Goal: Entertainment & Leisure: Browse casually

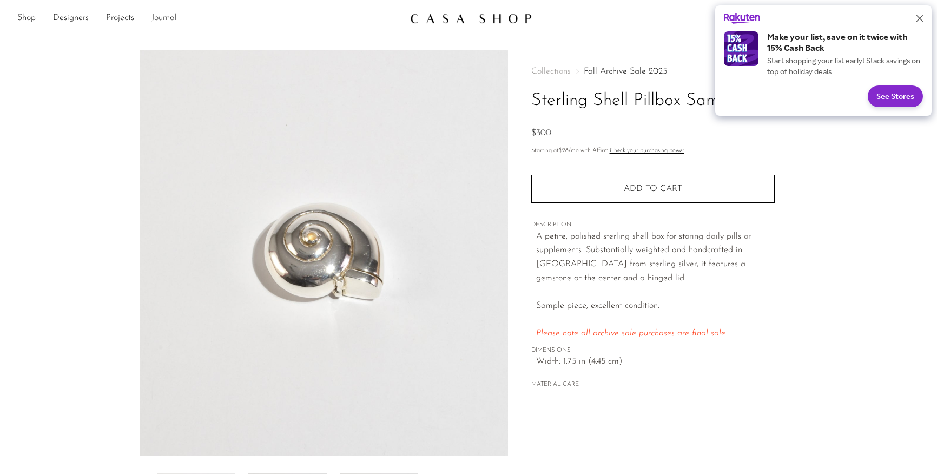
click at [921, 21] on icon "Close" at bounding box center [919, 18] width 6 height 6
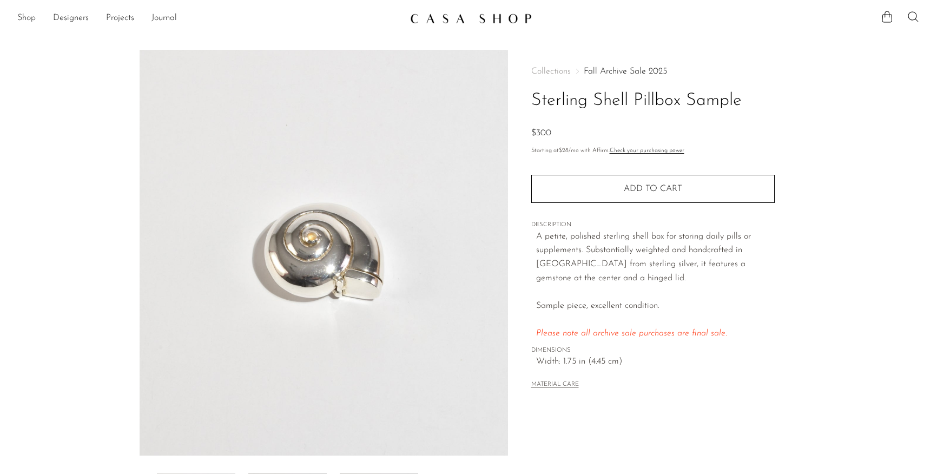
click at [32, 16] on link "Shop" at bounding box center [26, 18] width 18 height 14
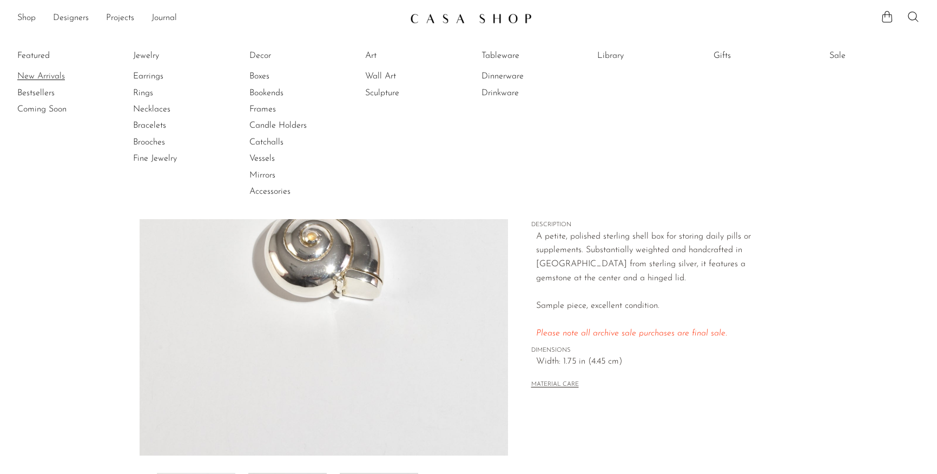
click at [37, 75] on link "New Arrivals" at bounding box center [57, 76] width 81 height 12
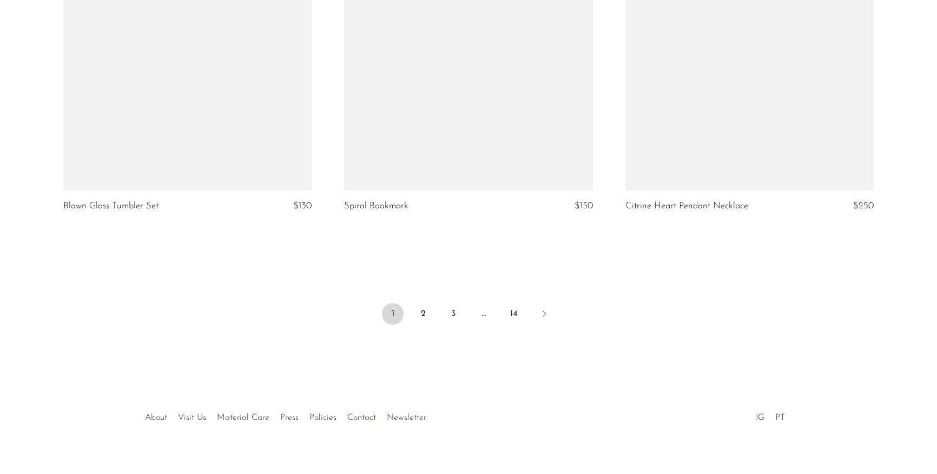
scroll to position [4638, 0]
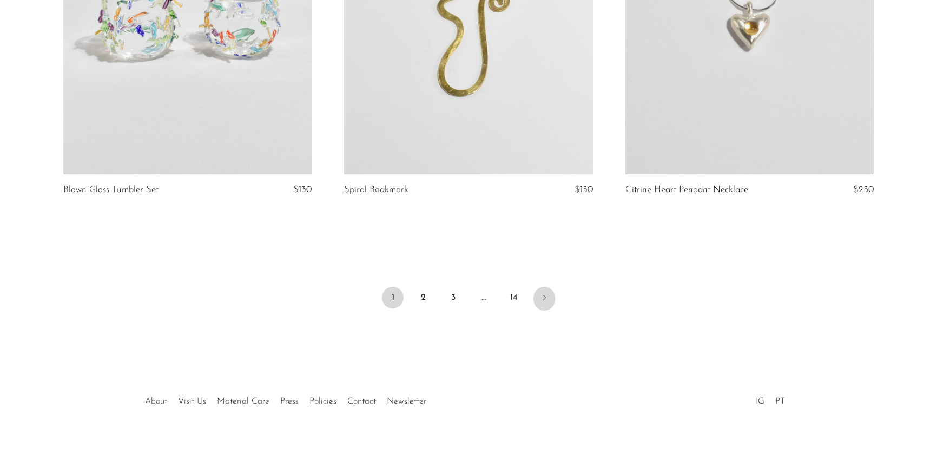
click at [542, 296] on icon "Next" at bounding box center [544, 297] width 9 height 9
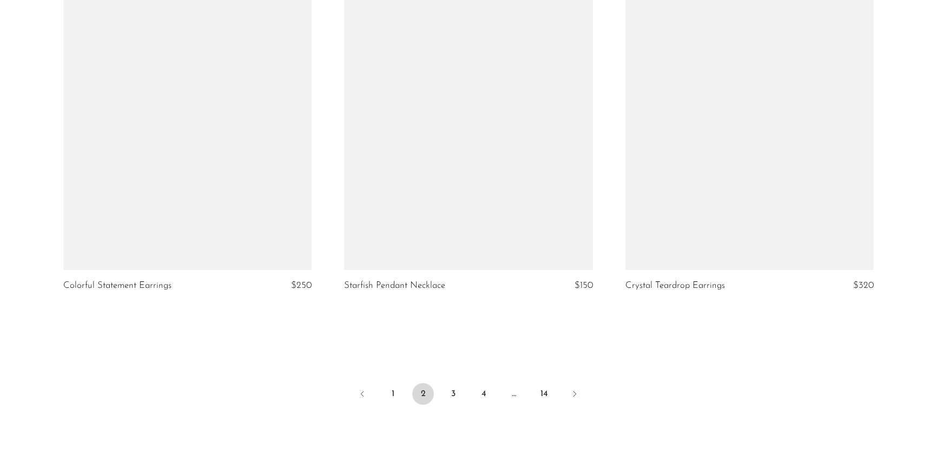
scroll to position [4627, 0]
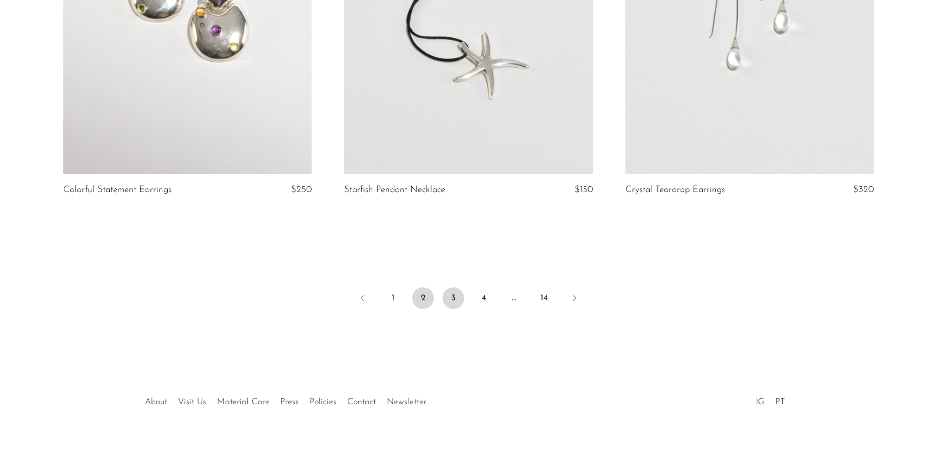
click at [453, 295] on link "3" at bounding box center [453, 298] width 22 height 22
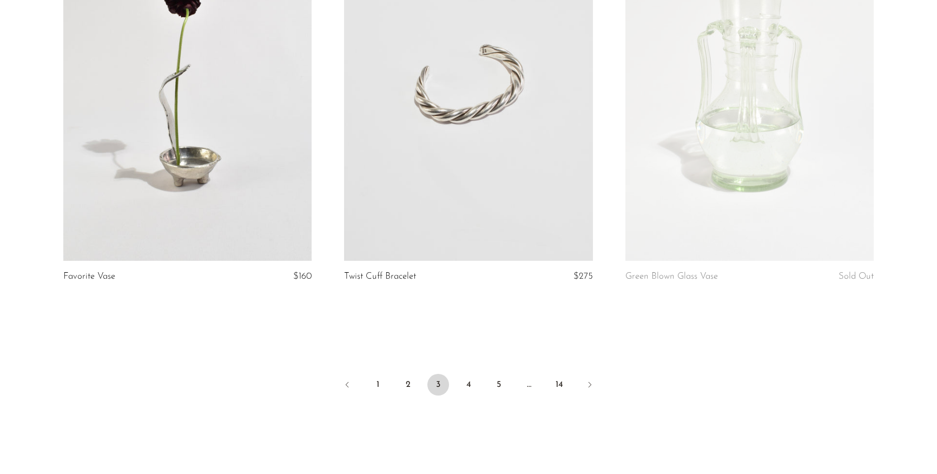
scroll to position [4601, 0]
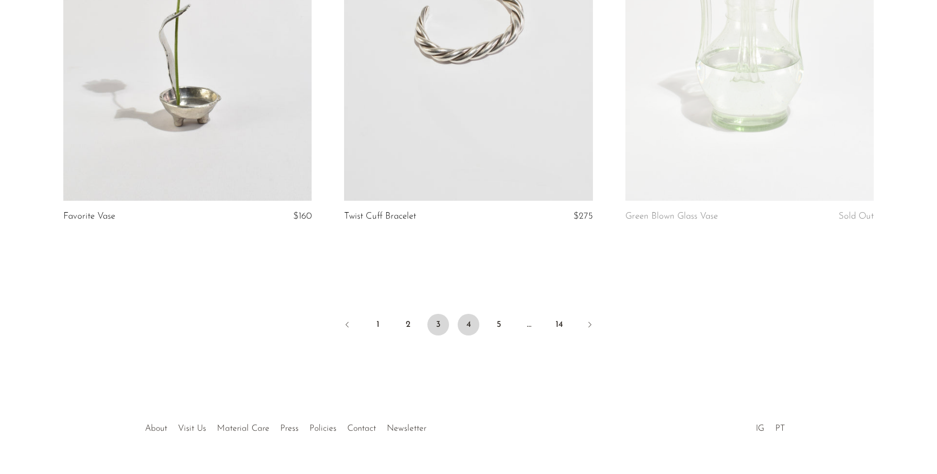
click at [468, 325] on link "4" at bounding box center [469, 325] width 22 height 22
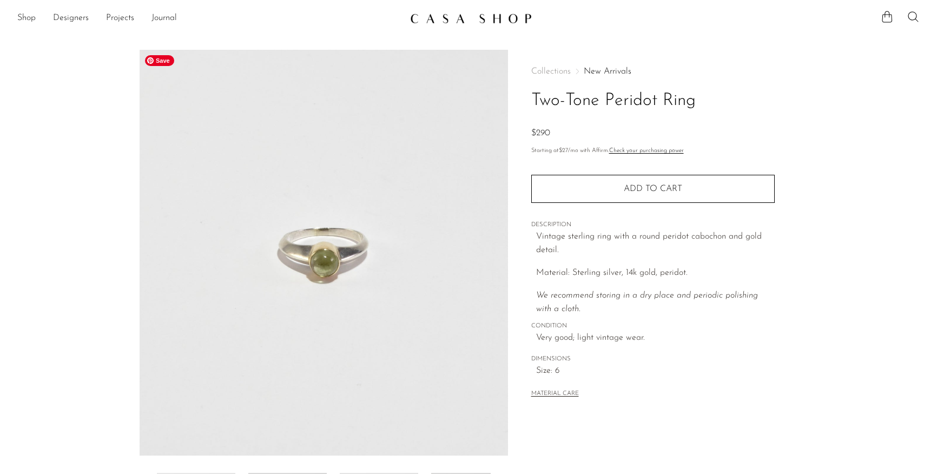
scroll to position [230, 0]
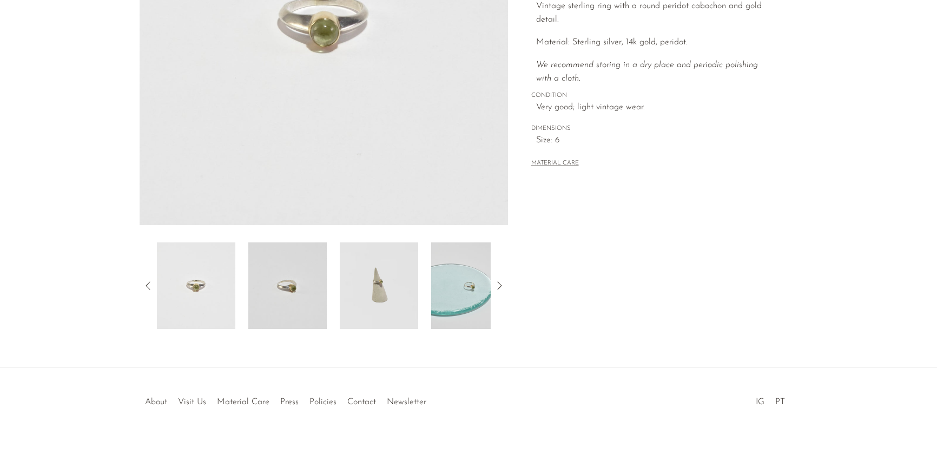
click at [270, 332] on div "Two-Tone Peridot Ring $290" at bounding box center [468, 93] width 937 height 548
click at [269, 306] on img at bounding box center [287, 285] width 78 height 87
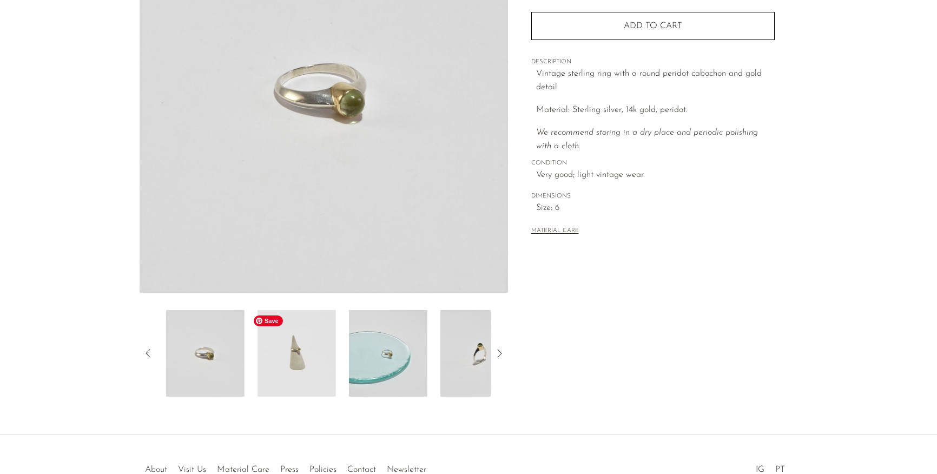
scroll to position [155, 0]
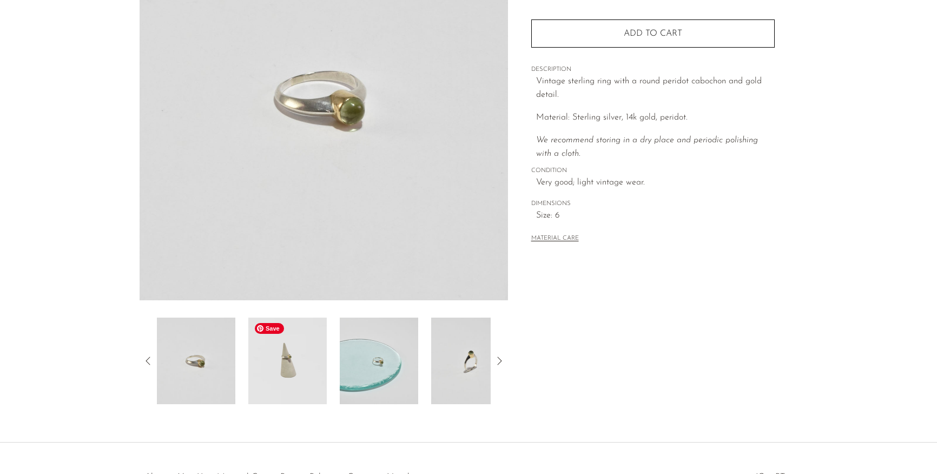
click at [278, 363] on img at bounding box center [287, 360] width 78 height 87
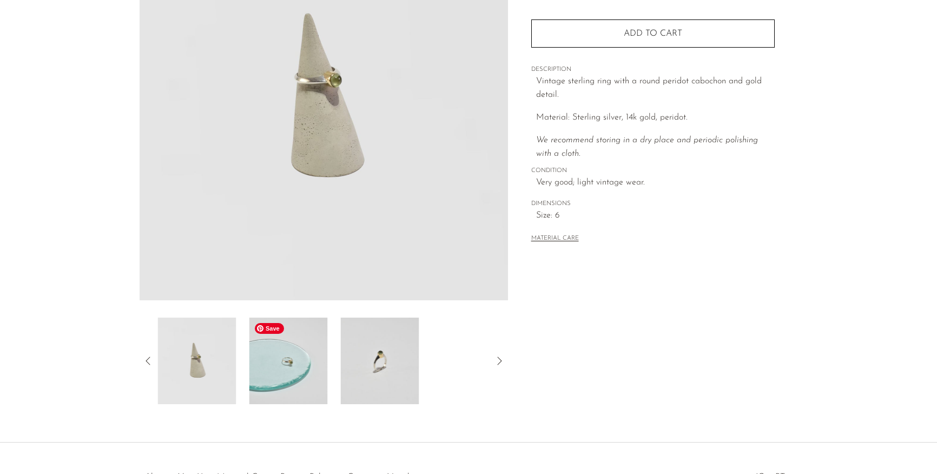
click at [278, 363] on img at bounding box center [288, 360] width 78 height 87
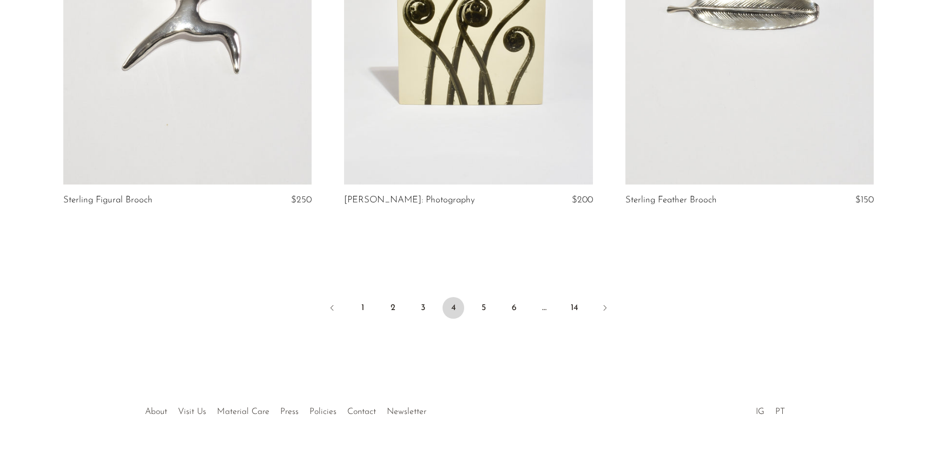
scroll to position [4627, 0]
click at [485, 299] on link "5" at bounding box center [484, 308] width 22 height 22
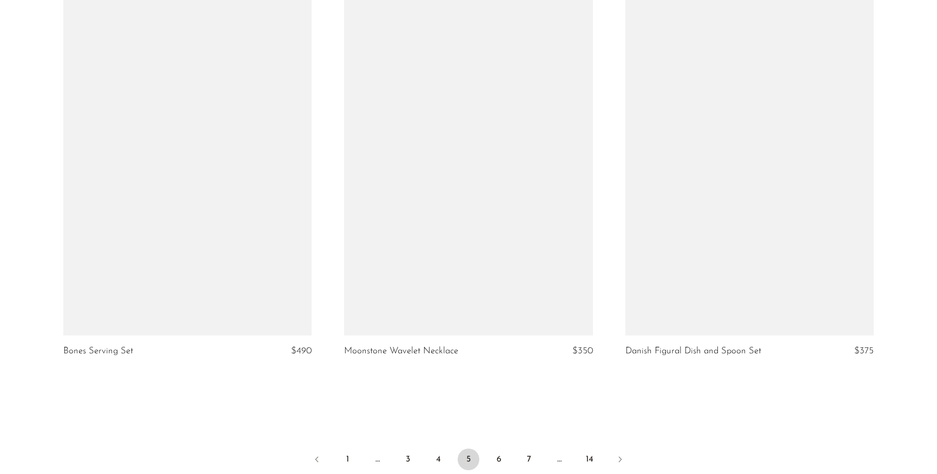
scroll to position [4638, 0]
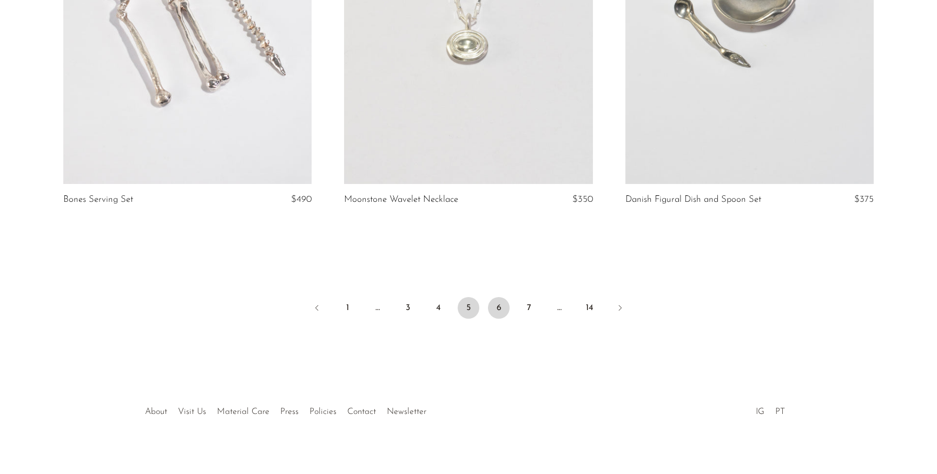
click at [502, 297] on link "6" at bounding box center [499, 308] width 22 height 22
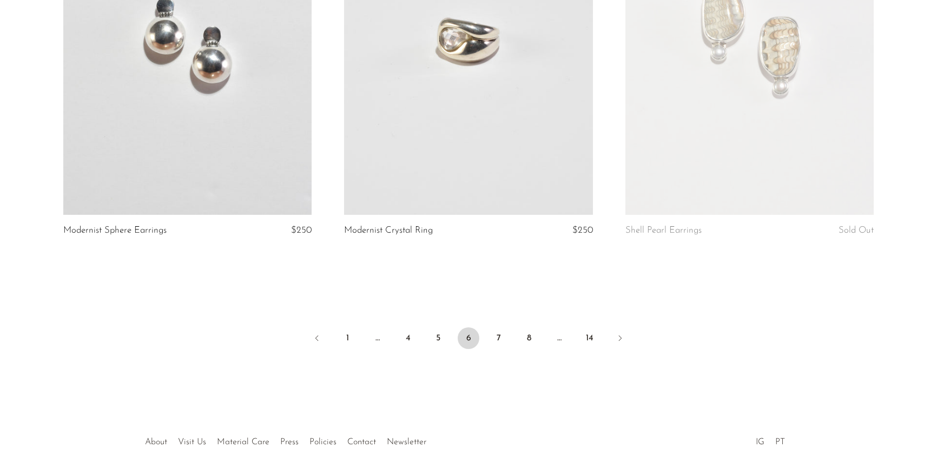
scroll to position [4638, 0]
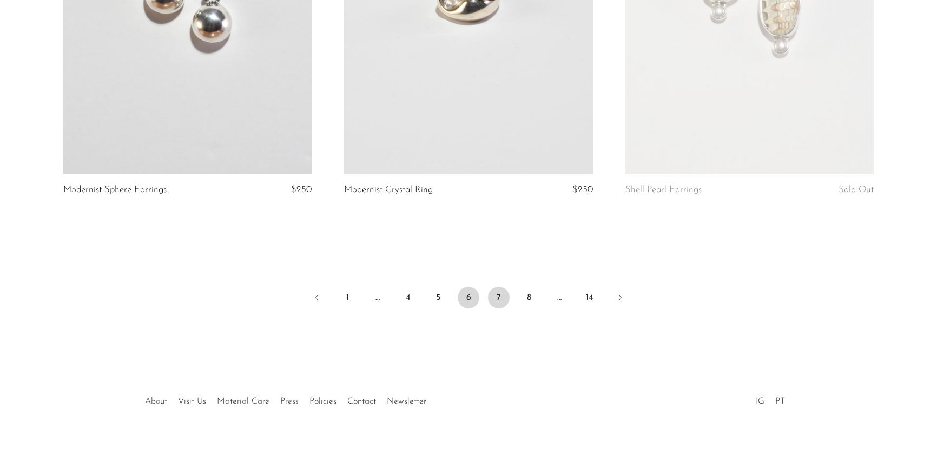
click at [494, 293] on link "7" at bounding box center [499, 298] width 22 height 22
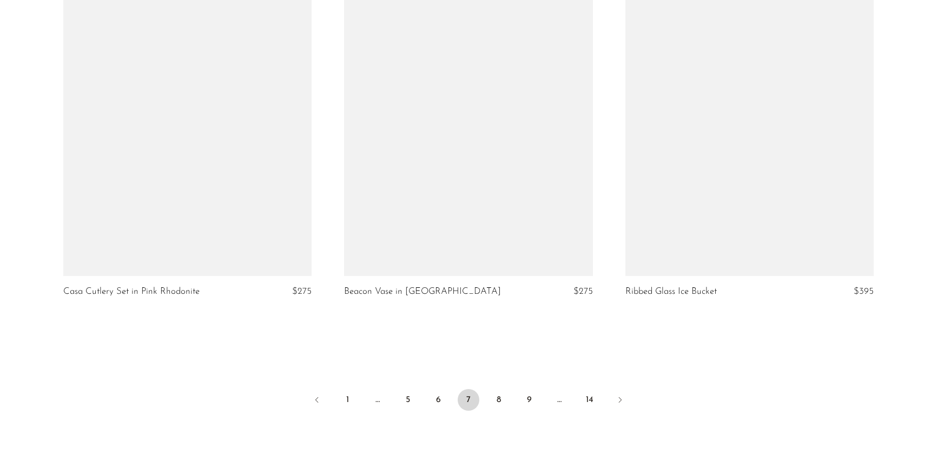
scroll to position [4520, 0]
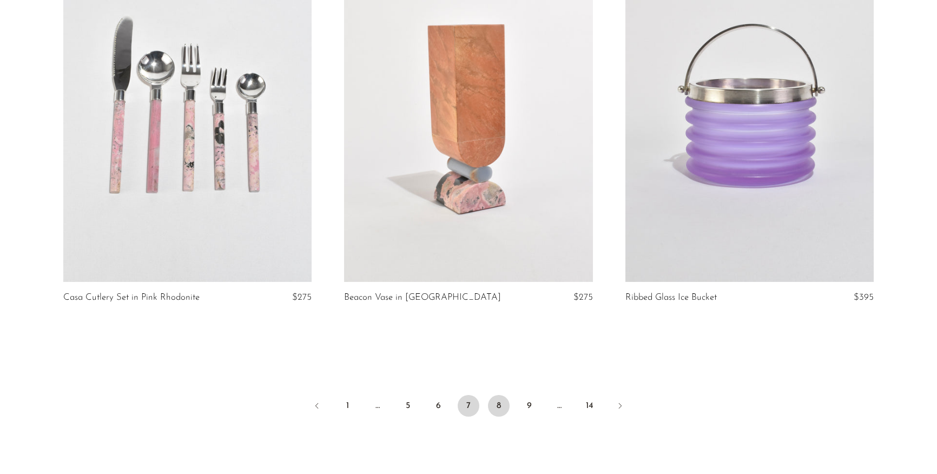
click at [503, 403] on link "8" at bounding box center [499, 406] width 22 height 22
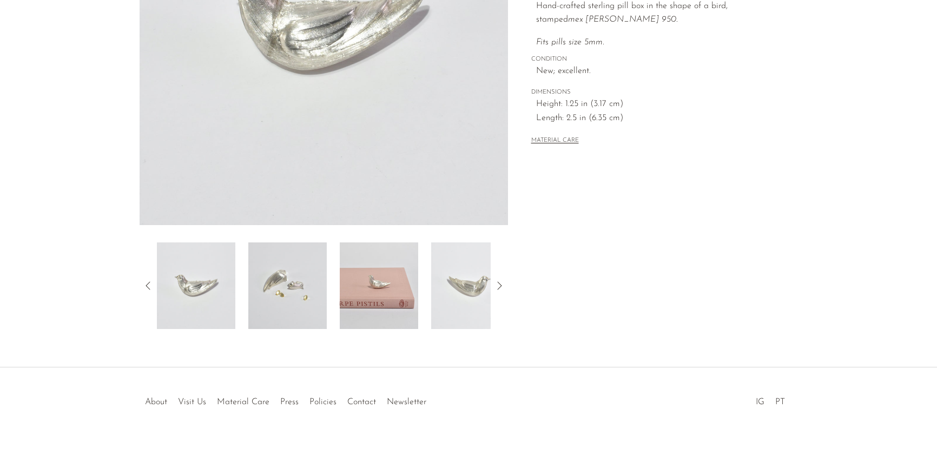
scroll to position [230, 0]
click at [274, 301] on img at bounding box center [287, 285] width 78 height 87
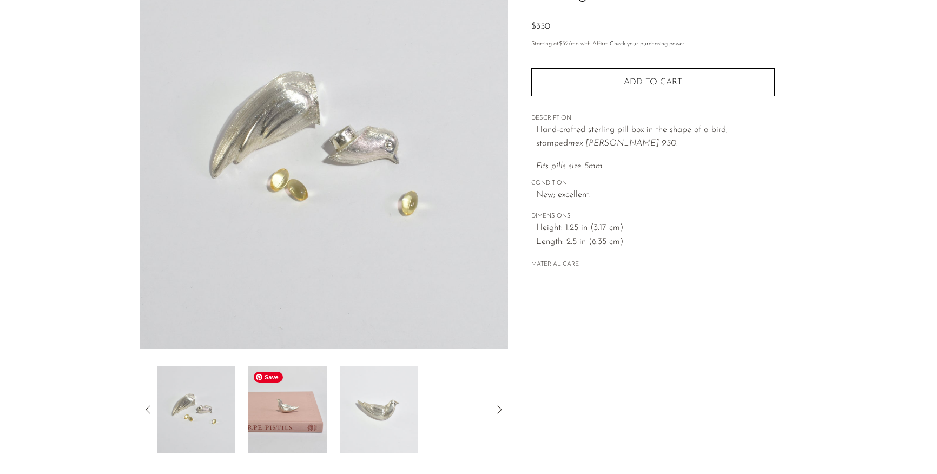
scroll to position [107, 0]
click at [299, 389] on img at bounding box center [287, 409] width 78 height 87
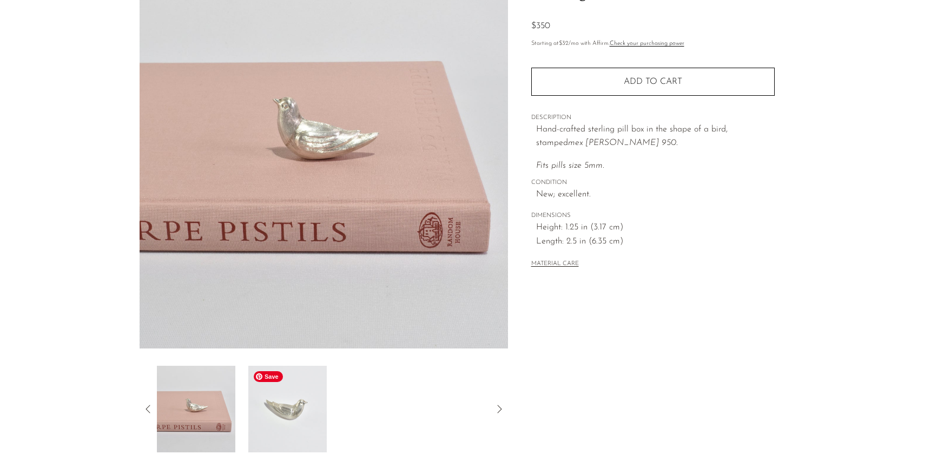
scroll to position [0, 0]
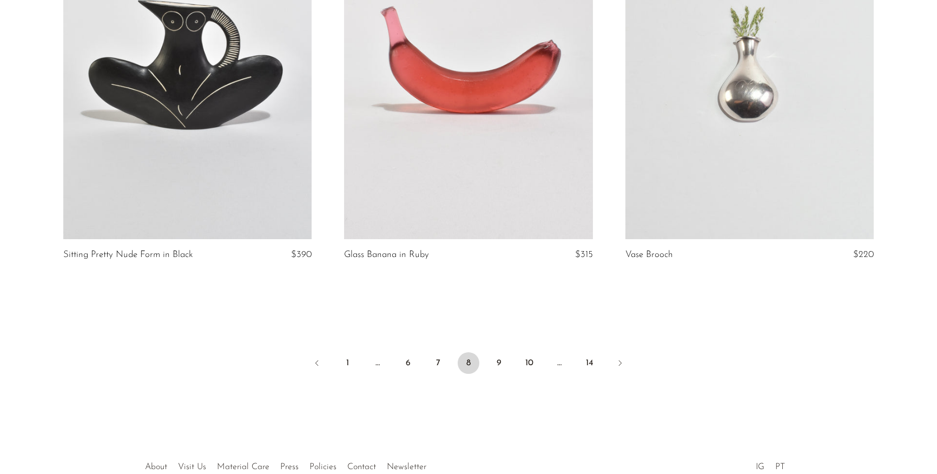
scroll to position [4583, 0]
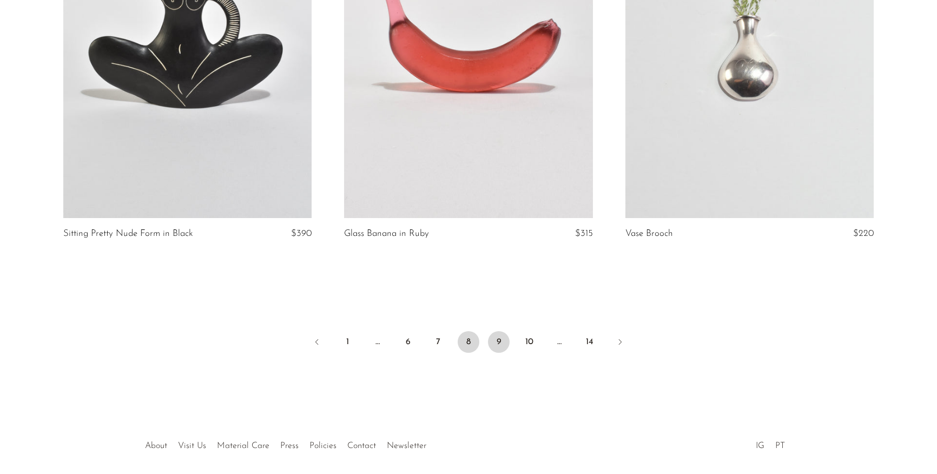
click at [495, 343] on link "9" at bounding box center [499, 342] width 22 height 22
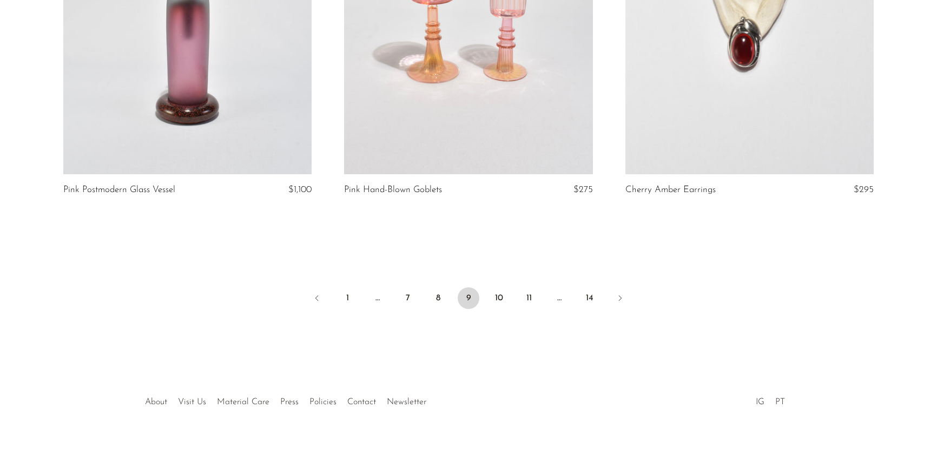
scroll to position [4627, 0]
